Goal: Task Accomplishment & Management: Manage account settings

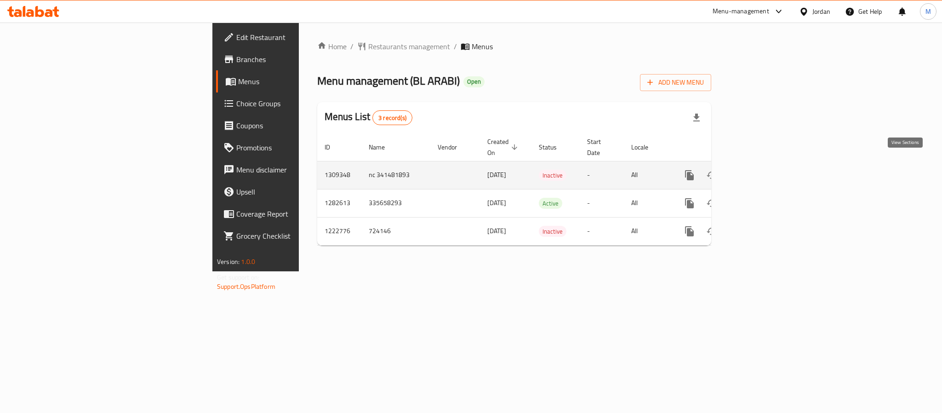
click at [761, 170] on icon "enhanced table" at bounding box center [755, 175] width 11 height 11
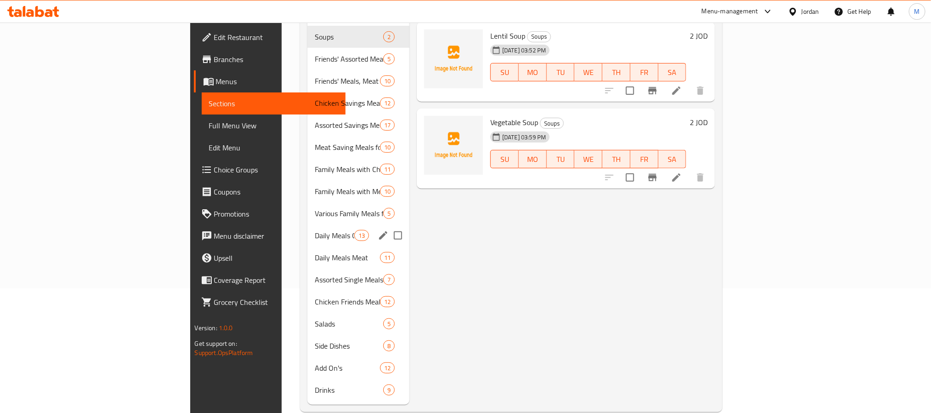
scroll to position [129, 0]
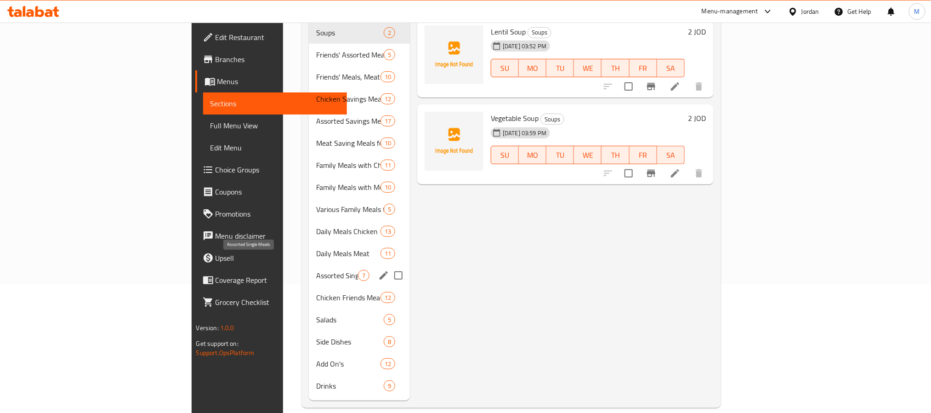
click at [316, 270] on span "Assorted Single Meals" at bounding box center [337, 275] width 42 height 11
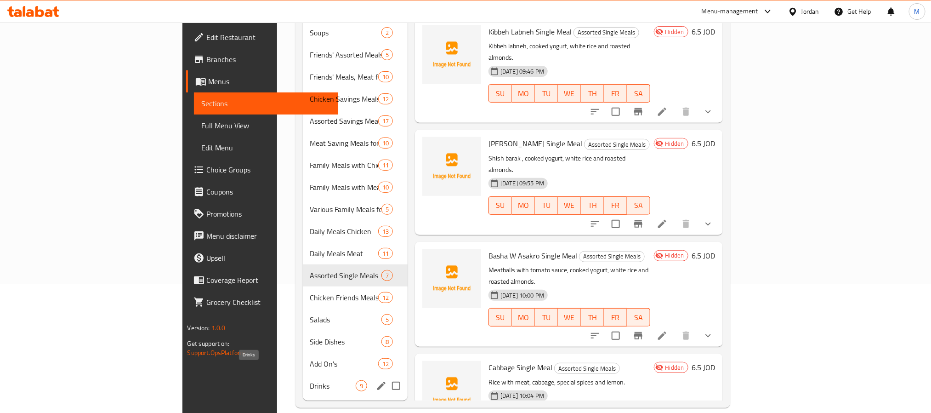
click at [310, 380] on span "Drinks" at bounding box center [333, 385] width 46 height 11
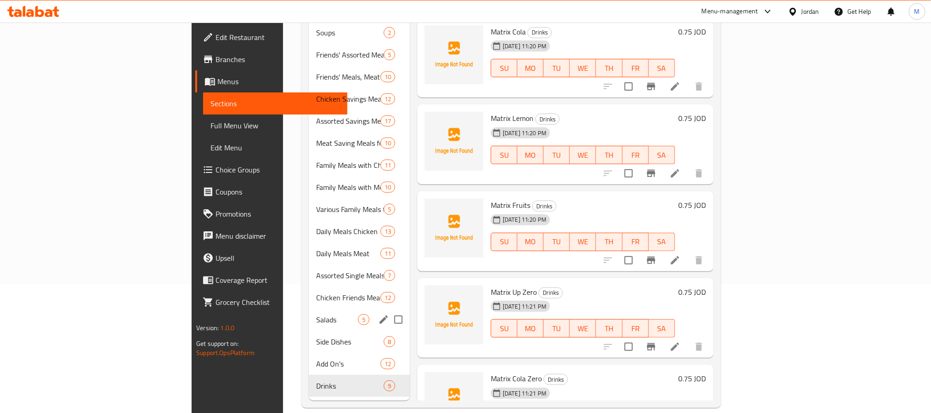
click at [309, 312] on div "Salads 5" at bounding box center [359, 319] width 101 height 22
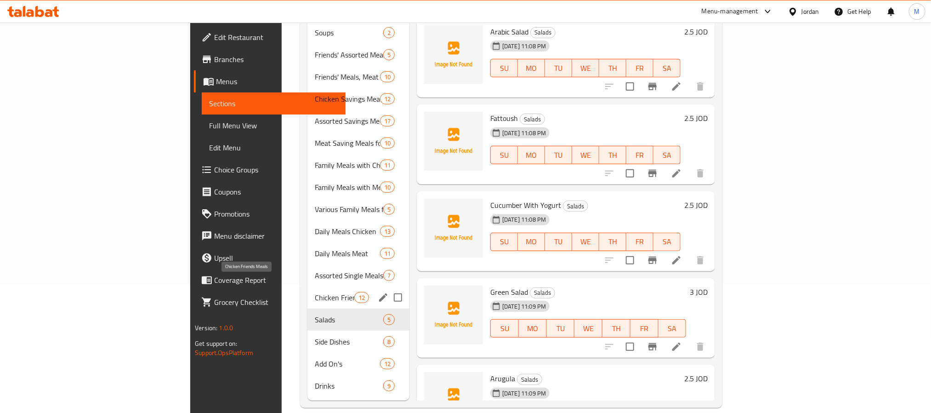
click at [315, 292] on span "Chicken Friends Meals" at bounding box center [334, 297] width 39 height 11
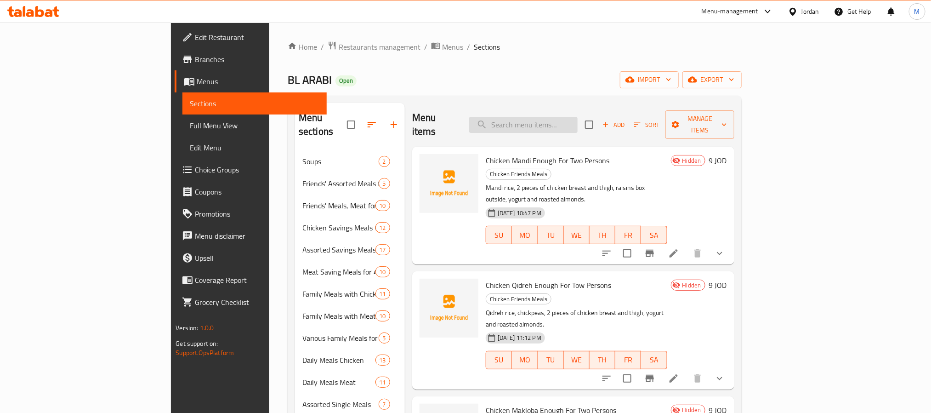
click at [578, 118] on input "search" at bounding box center [523, 125] width 108 height 16
paste input "Chicken Freekeh"
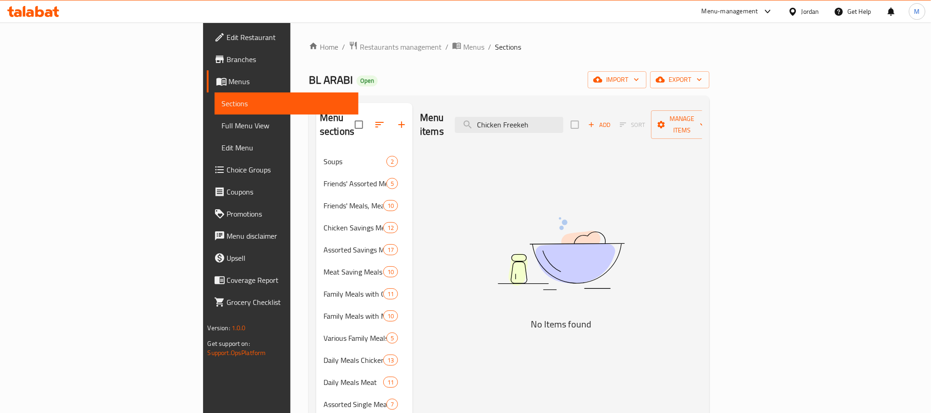
type input "Chicken Freekeh"
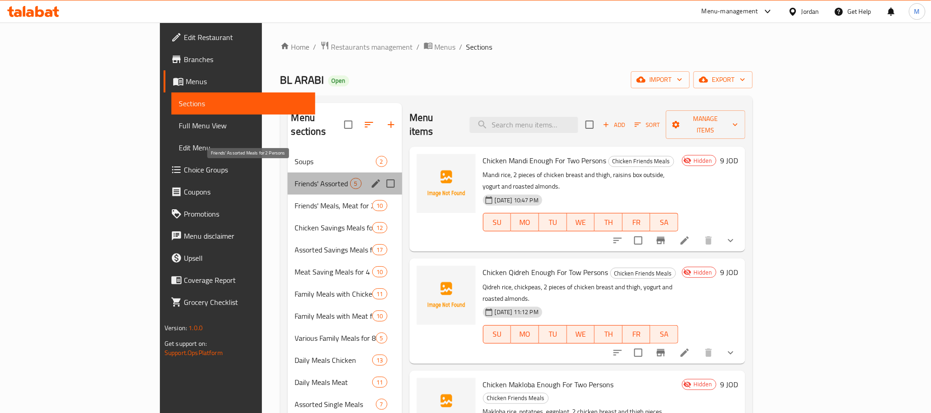
click at [298, 178] on span "Friends' Assorted Meals for 2 Persons" at bounding box center [322, 183] width 55 height 11
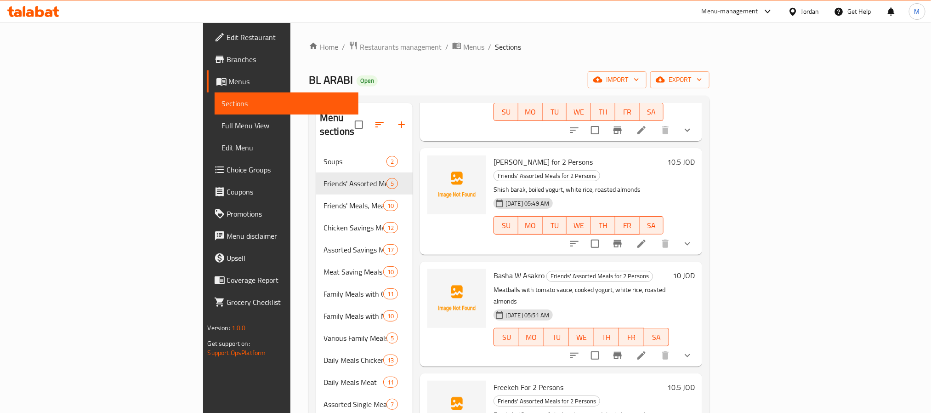
scroll to position [129, 0]
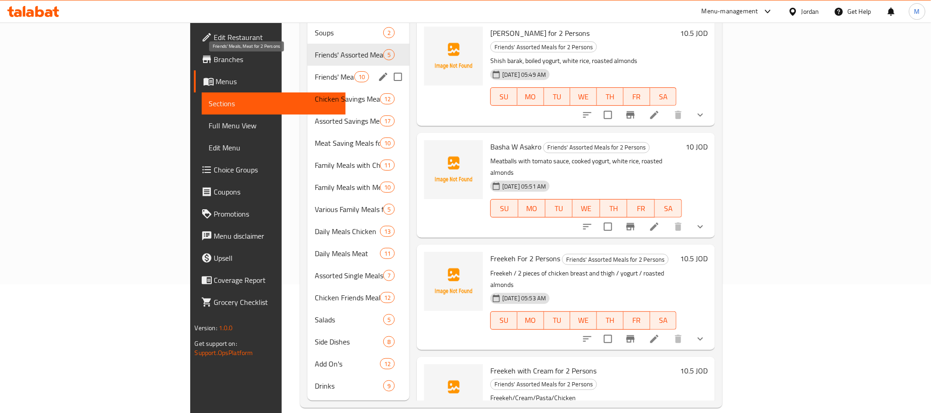
click at [315, 71] on span "Friends' Meals, Meat for 2 Persons" at bounding box center [334, 76] width 39 height 11
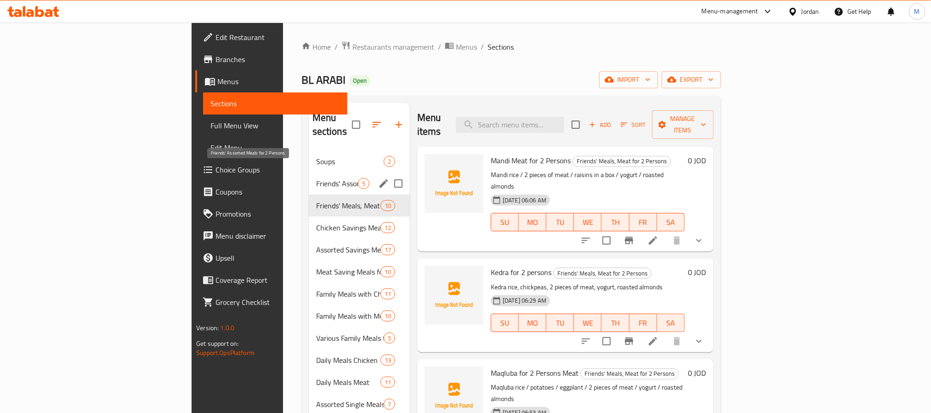
click at [316, 178] on span "Friends' Assorted Meals for 2 Persons" at bounding box center [337, 183] width 42 height 11
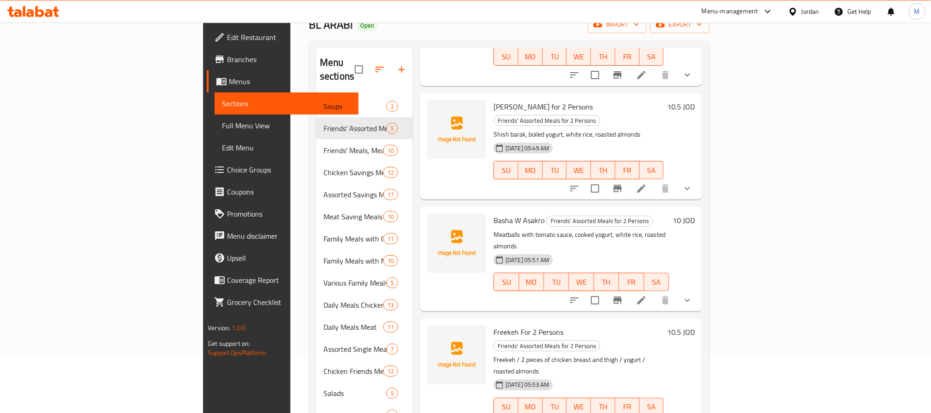
scroll to position [129, 0]
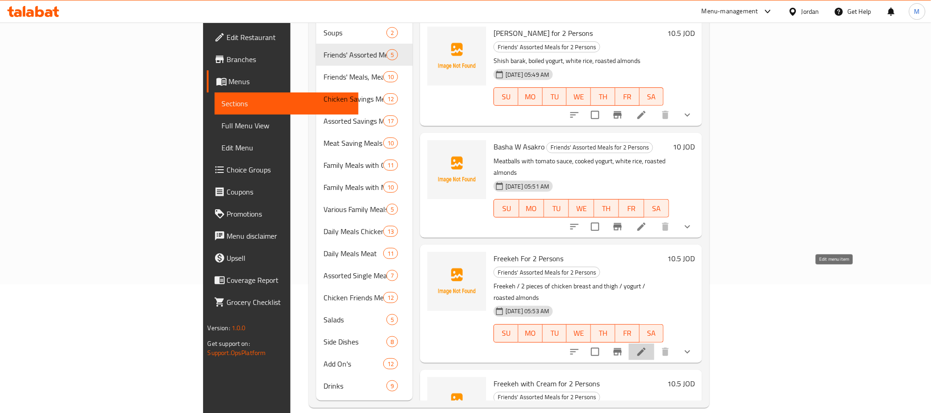
click at [647, 346] on icon at bounding box center [641, 351] width 11 height 11
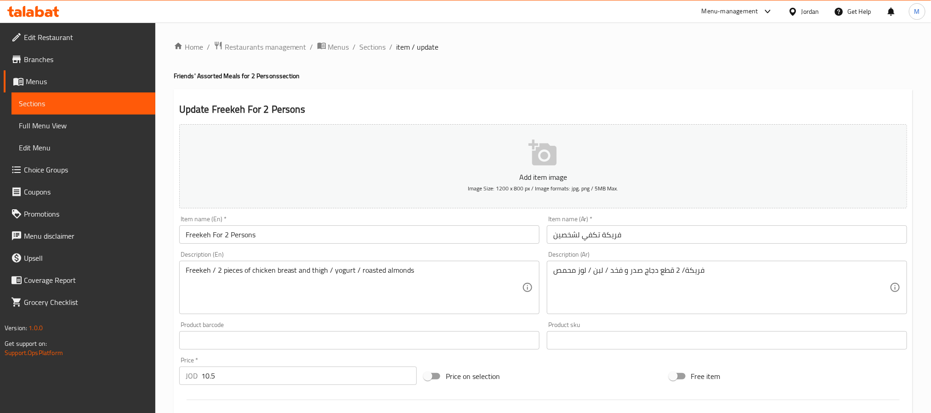
click at [208, 76] on h4 "Friends' Assorted Meals for 2 Persons section" at bounding box center [543, 75] width 739 height 9
click at [254, 229] on input "Freekeh For 2 Persons" at bounding box center [359, 234] width 360 height 18
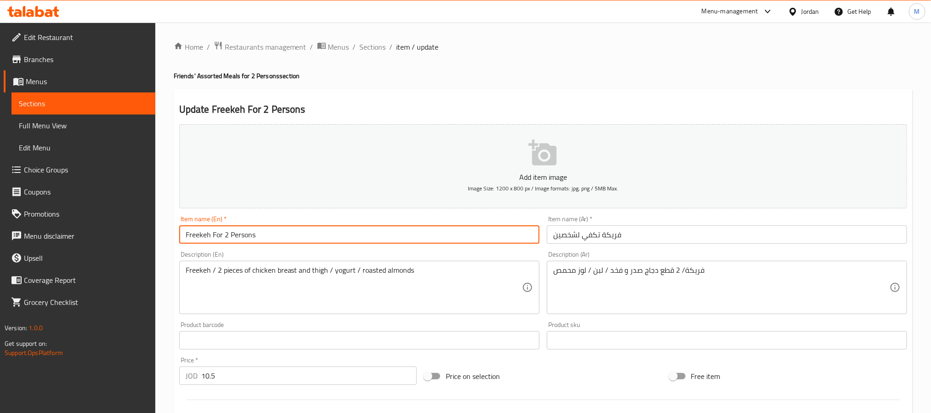
drag, startPoint x: 68, startPoint y: 126, endPoint x: 391, endPoint y: 7, distance: 344.4
click at [68, 126] on span "Full Menu View" at bounding box center [83, 125] width 129 height 11
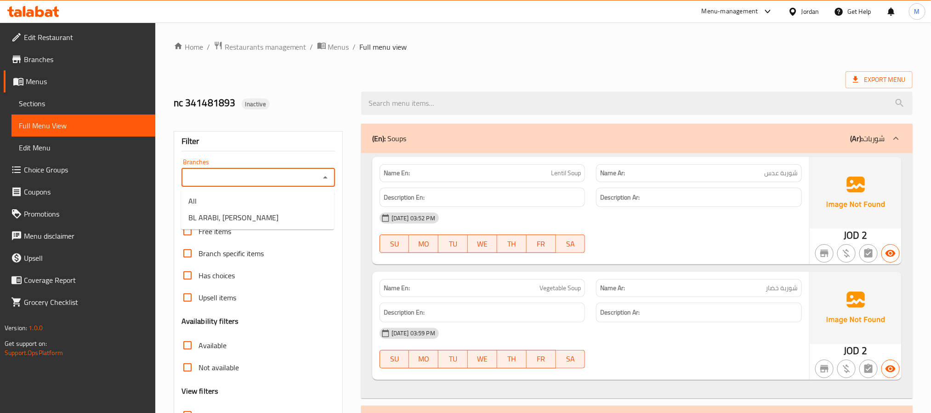
click at [301, 181] on input "Branches" at bounding box center [250, 177] width 133 height 13
click at [270, 220] on li "BL ARABI, [PERSON_NAME]" at bounding box center [257, 217] width 153 height 17
type input "BL ARABI, [PERSON_NAME]"
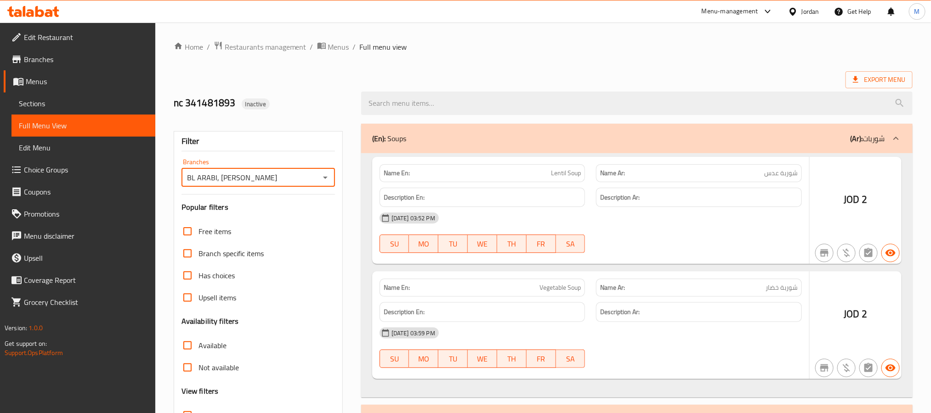
click at [491, 102] on input "search" at bounding box center [637, 102] width 552 height 23
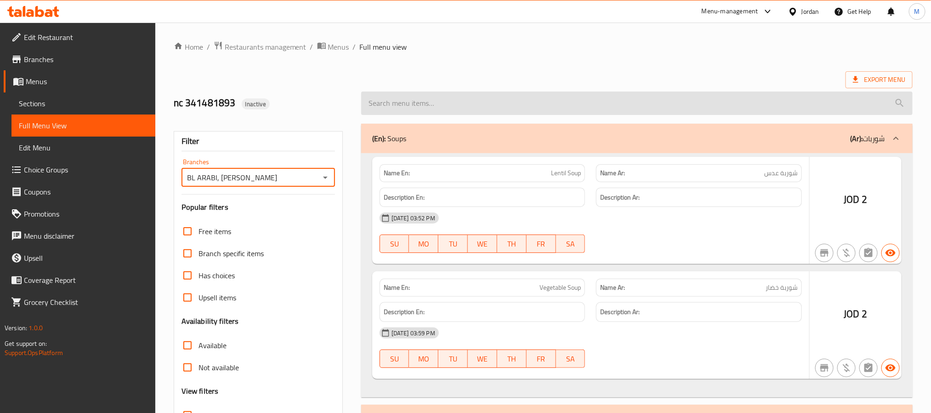
click at [485, 109] on input "search" at bounding box center [637, 102] width 552 height 23
click at [422, 100] on input "search" at bounding box center [637, 102] width 552 height 23
click at [407, 105] on input "search" at bounding box center [637, 102] width 552 height 23
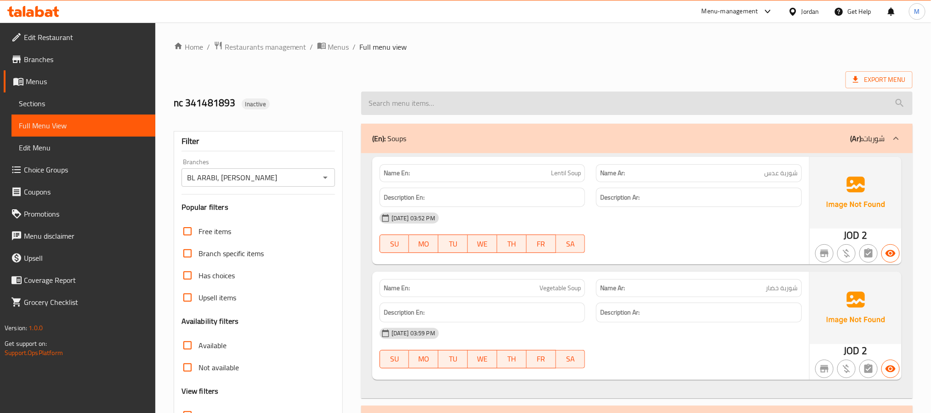
click at [452, 99] on input "search" at bounding box center [637, 102] width 552 height 23
paste input "Freekeh For 2 Persons"
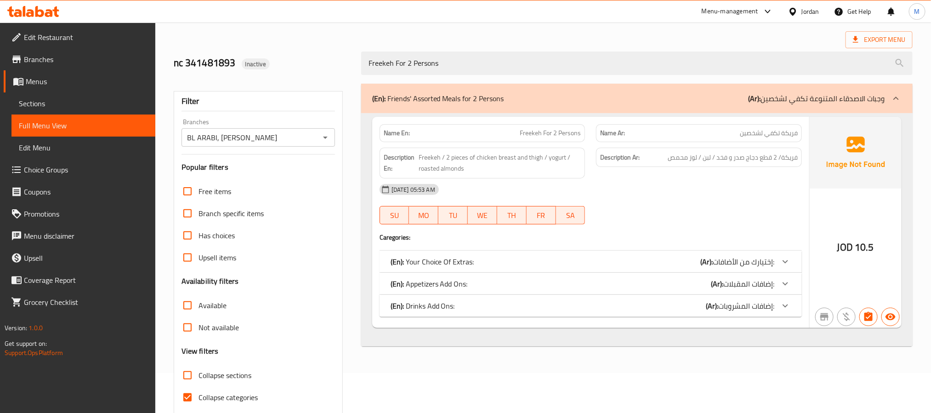
scroll to position [77, 0]
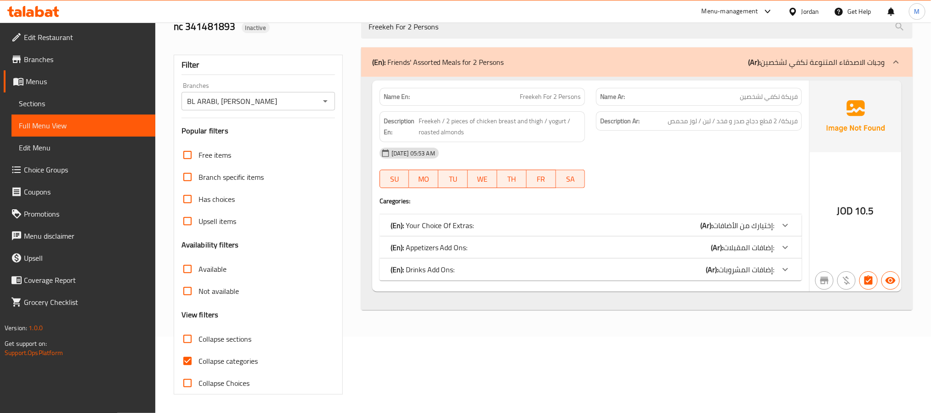
type input "Freekeh For 2 Persons"
click at [655, 268] on div "(En): Drinks Add Ons: (Ar): إضافات المشروبات:" at bounding box center [583, 269] width 384 height 11
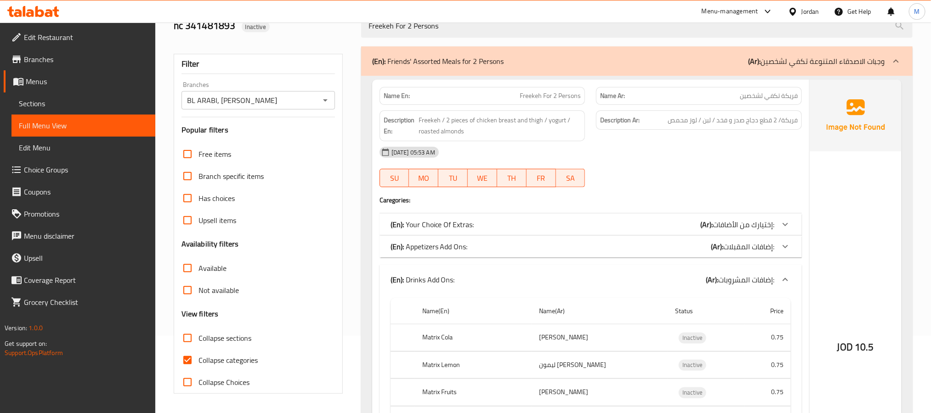
click at [655, 247] on div "(En): Appetizers Add Ons: (Ar): إضافات المقبلات:" at bounding box center [583, 246] width 384 height 11
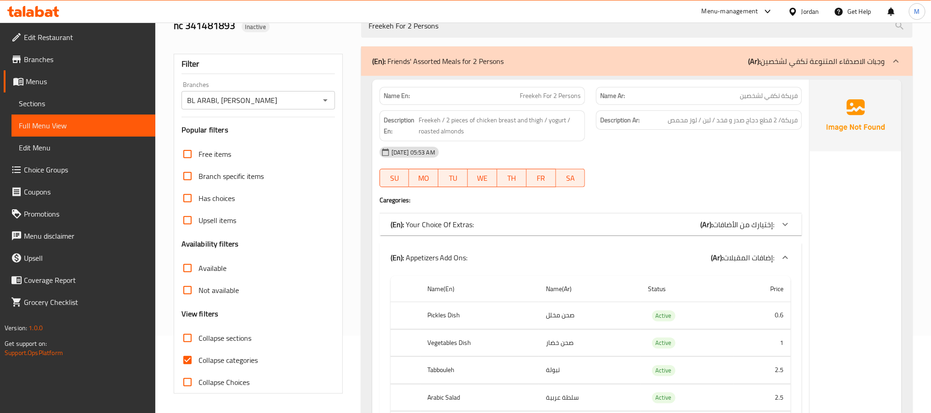
click at [660, 228] on div "(En): Your Choice Of Extras: (Ar): إختيارك من الأضافات:" at bounding box center [583, 224] width 384 height 11
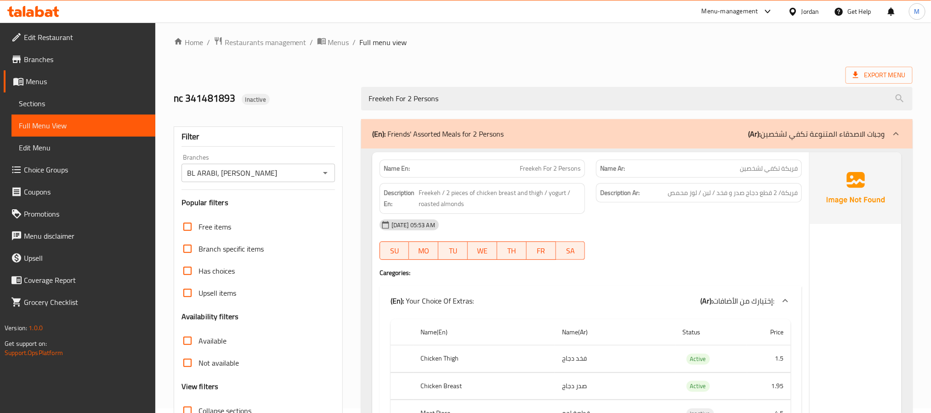
scroll to position [0, 0]
